Goal: Task Accomplishment & Management: Complete application form

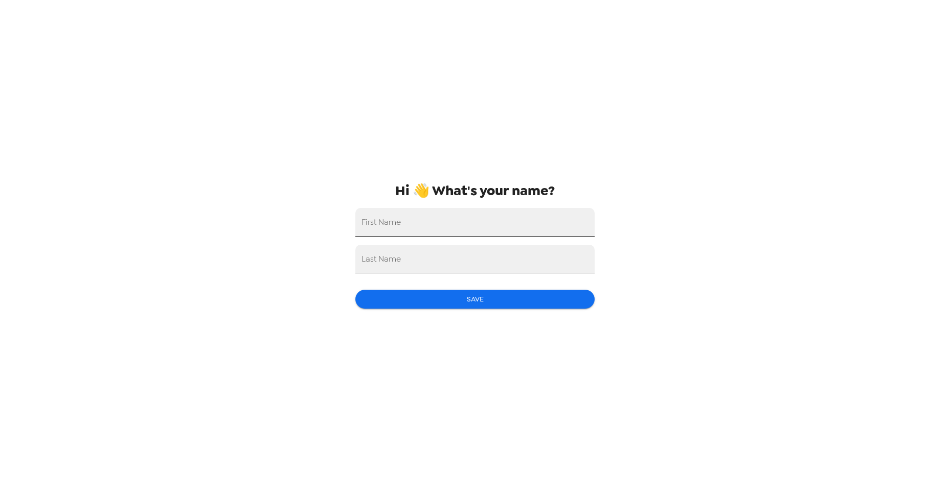
click at [430, 224] on input "First Name" at bounding box center [474, 222] width 239 height 29
type input "Tiffany"
type input "Russell"
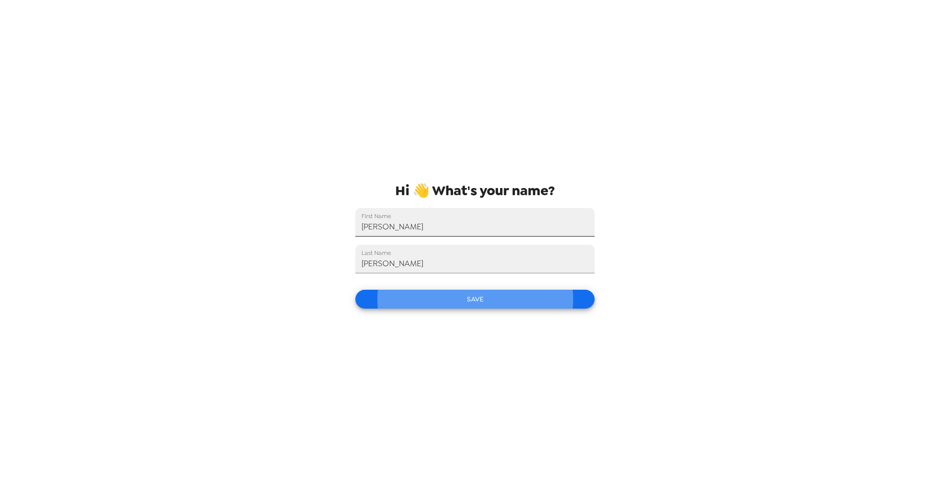
click at [355, 290] on button "Save" at bounding box center [474, 299] width 239 height 19
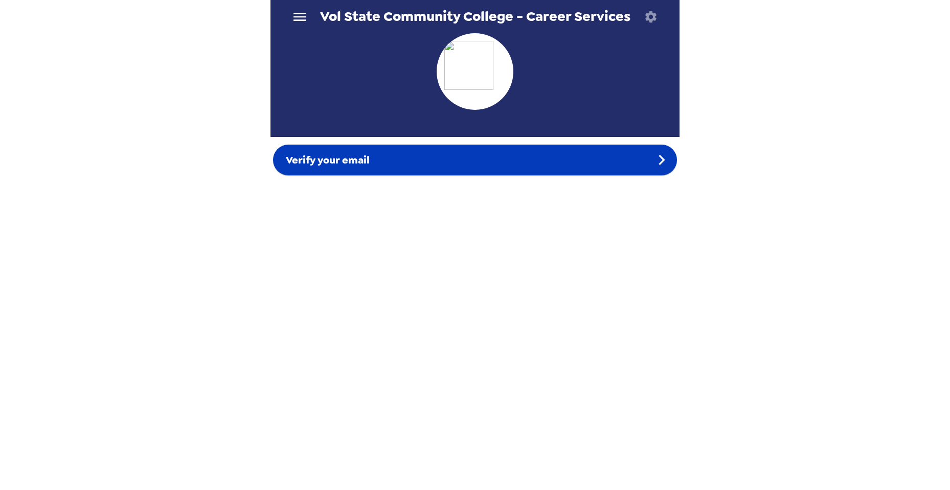
click at [358, 159] on span "Verify your email" at bounding box center [328, 159] width 84 height 13
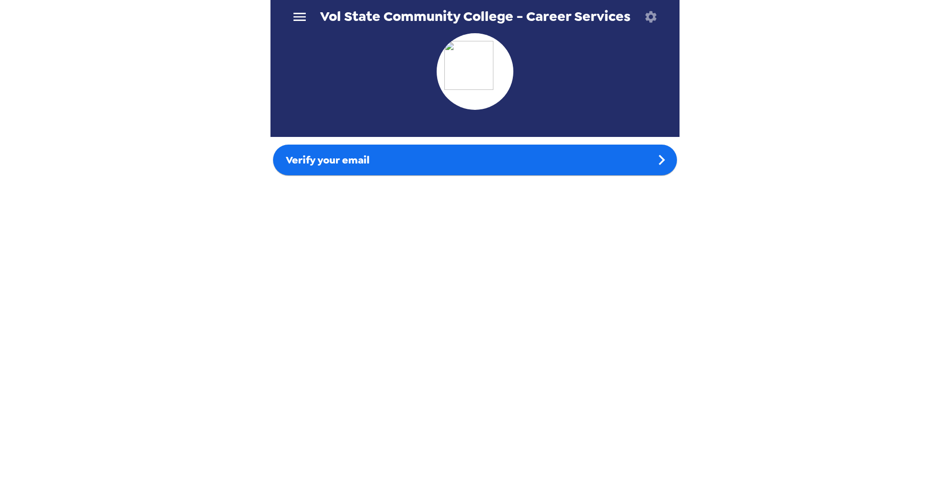
click at [640, 18] on button "button" at bounding box center [650, 16] width 33 height 33
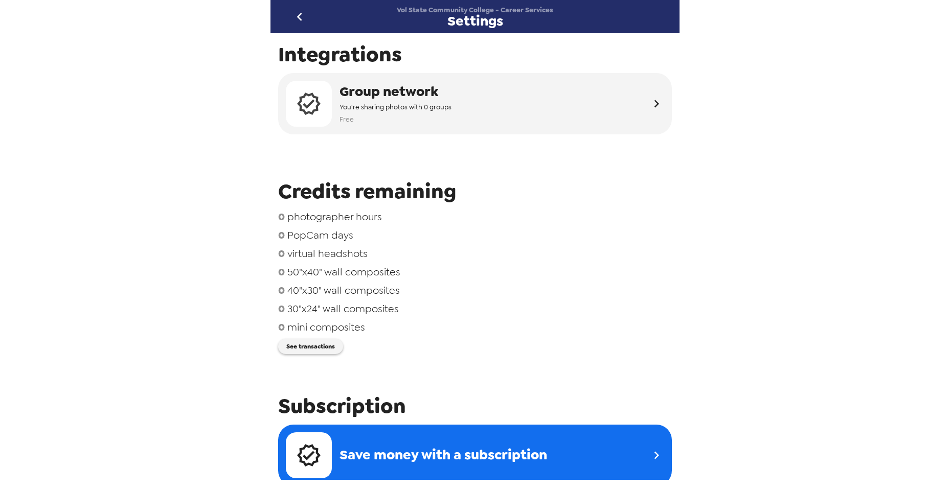
click at [297, 15] on icon "go back" at bounding box center [300, 17] width 16 height 16
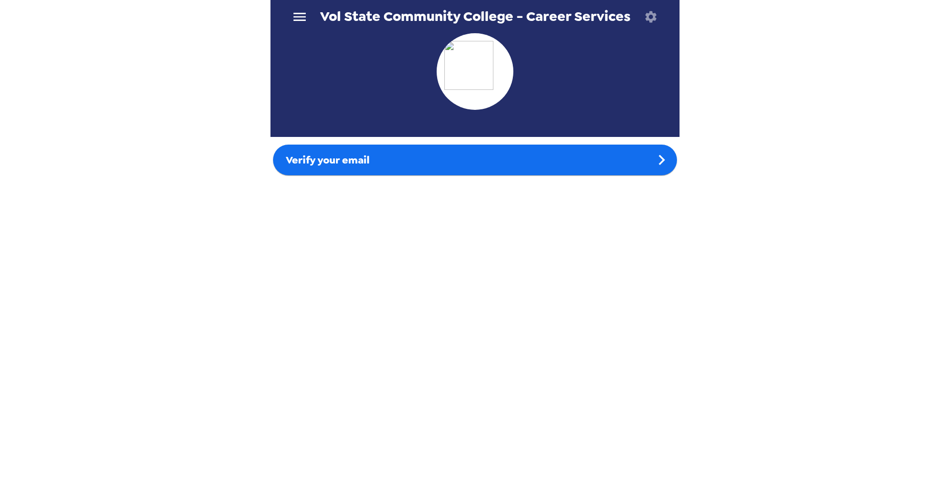
click at [444, 51] on img at bounding box center [474, 71] width 61 height 61
click at [485, 69] on img at bounding box center [474, 71] width 61 height 61
click at [652, 18] on icon "button" at bounding box center [651, 17] width 14 height 14
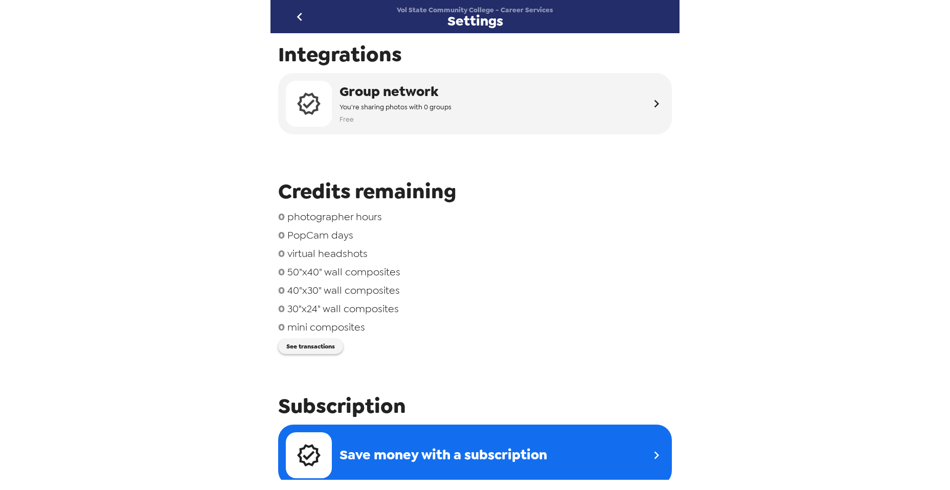
click at [295, 14] on icon "go back" at bounding box center [300, 17] width 16 height 16
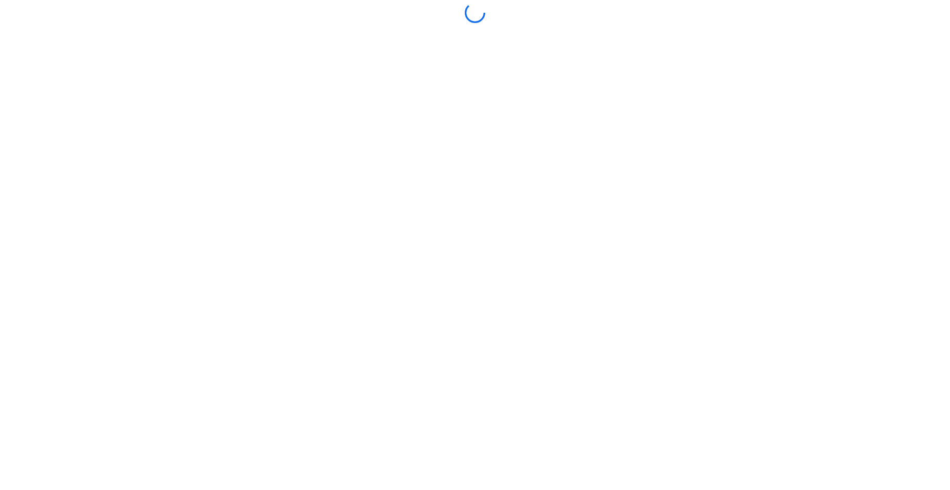
click at [477, 367] on div at bounding box center [475, 245] width 945 height 485
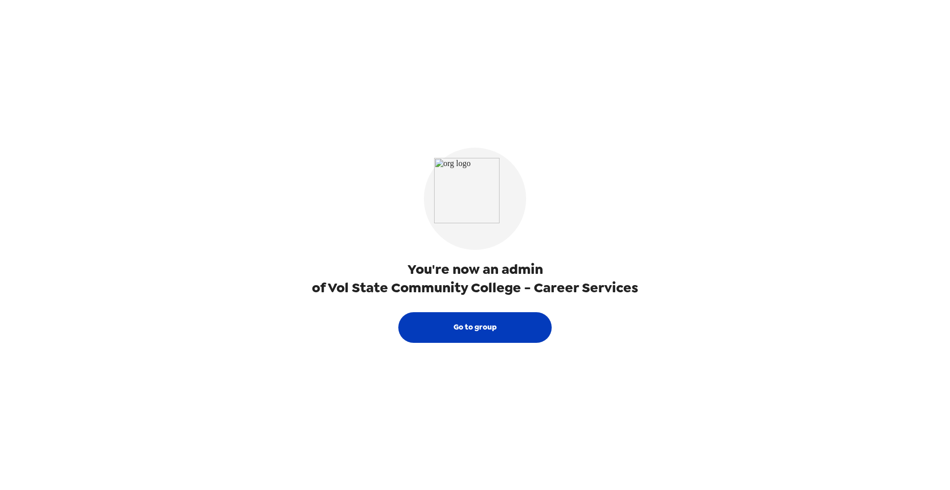
click at [482, 331] on button "Go to group" at bounding box center [474, 328] width 153 height 31
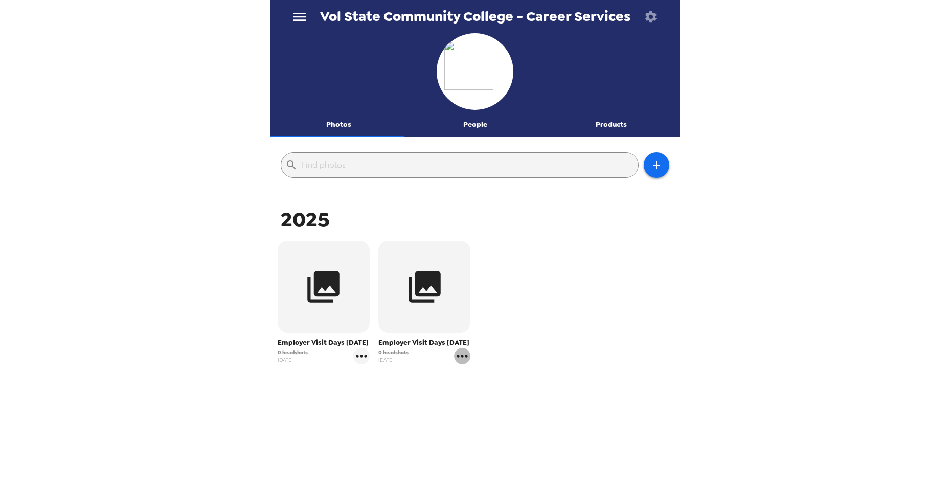
click at [461, 356] on icon "gallery menu" at bounding box center [462, 356] width 11 height 3
click at [512, 324] on div at bounding box center [475, 245] width 950 height 490
